Goal: Complete application form

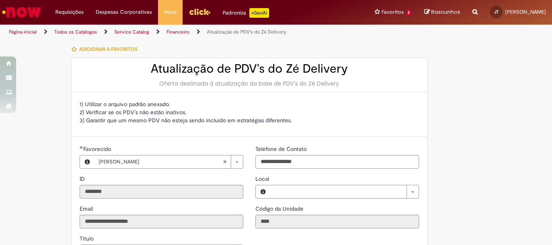
type input "**********"
drag, startPoint x: 119, startPoint y: 110, endPoint x: 136, endPoint y: 112, distance: 16.6
click at [136, 112] on p "1) Utilizar o arquivo padrão anexado. 2) Verificar se os PDV’s não estão inativ…" at bounding box center [250, 112] width 340 height 24
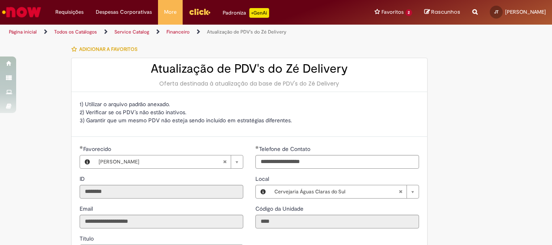
click at [178, 132] on div "1) Utilizar o arquivo padrão anexado. 2) Verificar se os PDV’s não estão inativ…" at bounding box center [250, 114] width 356 height 45
